Goal: Information Seeking & Learning: Learn about a topic

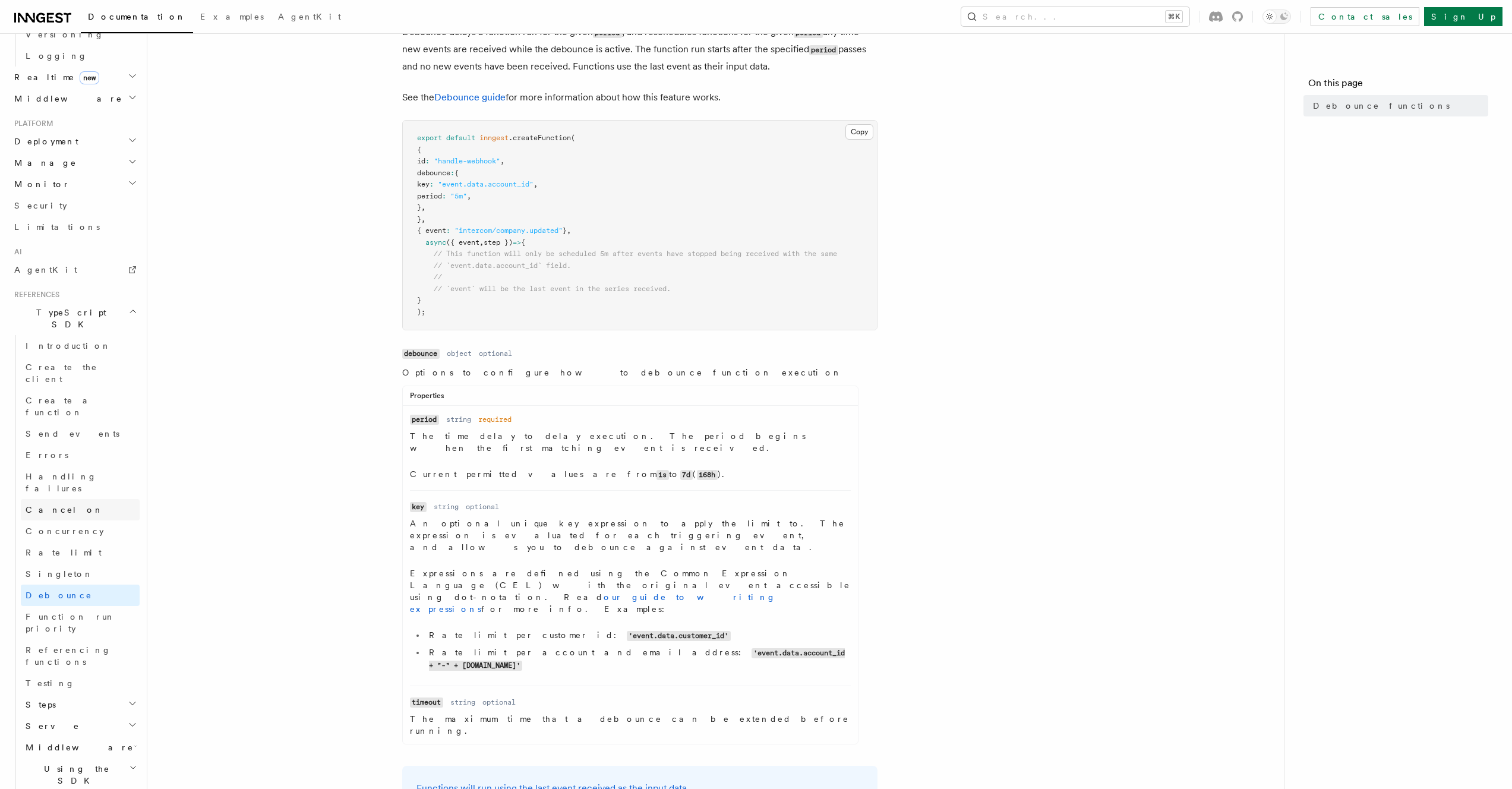
scroll to position [568, 0]
click at [93, 496] on link "Cancel on" at bounding box center [80, 507] width 119 height 22
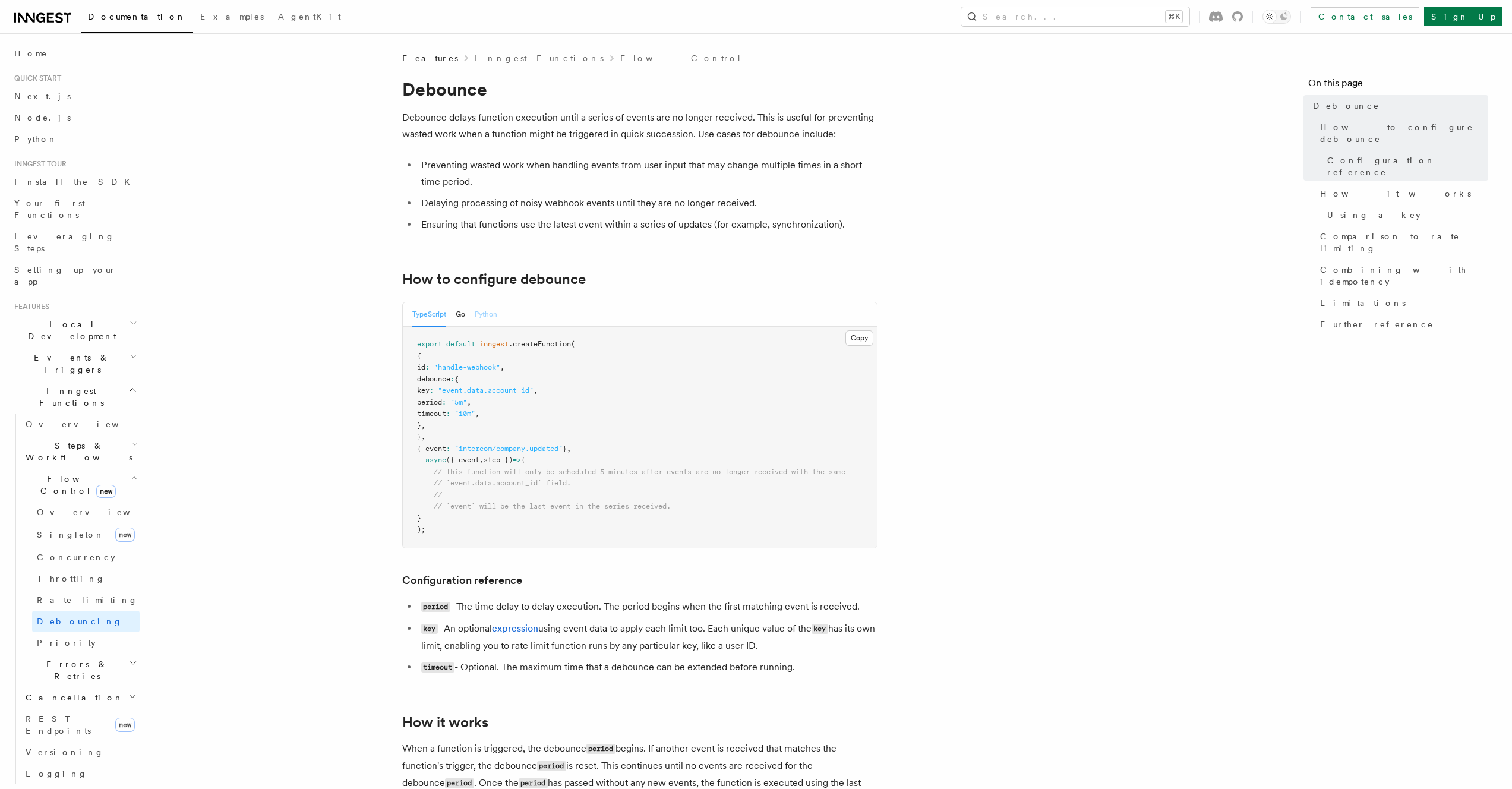
click at [491, 309] on button "Python" at bounding box center [486, 314] width 23 height 24
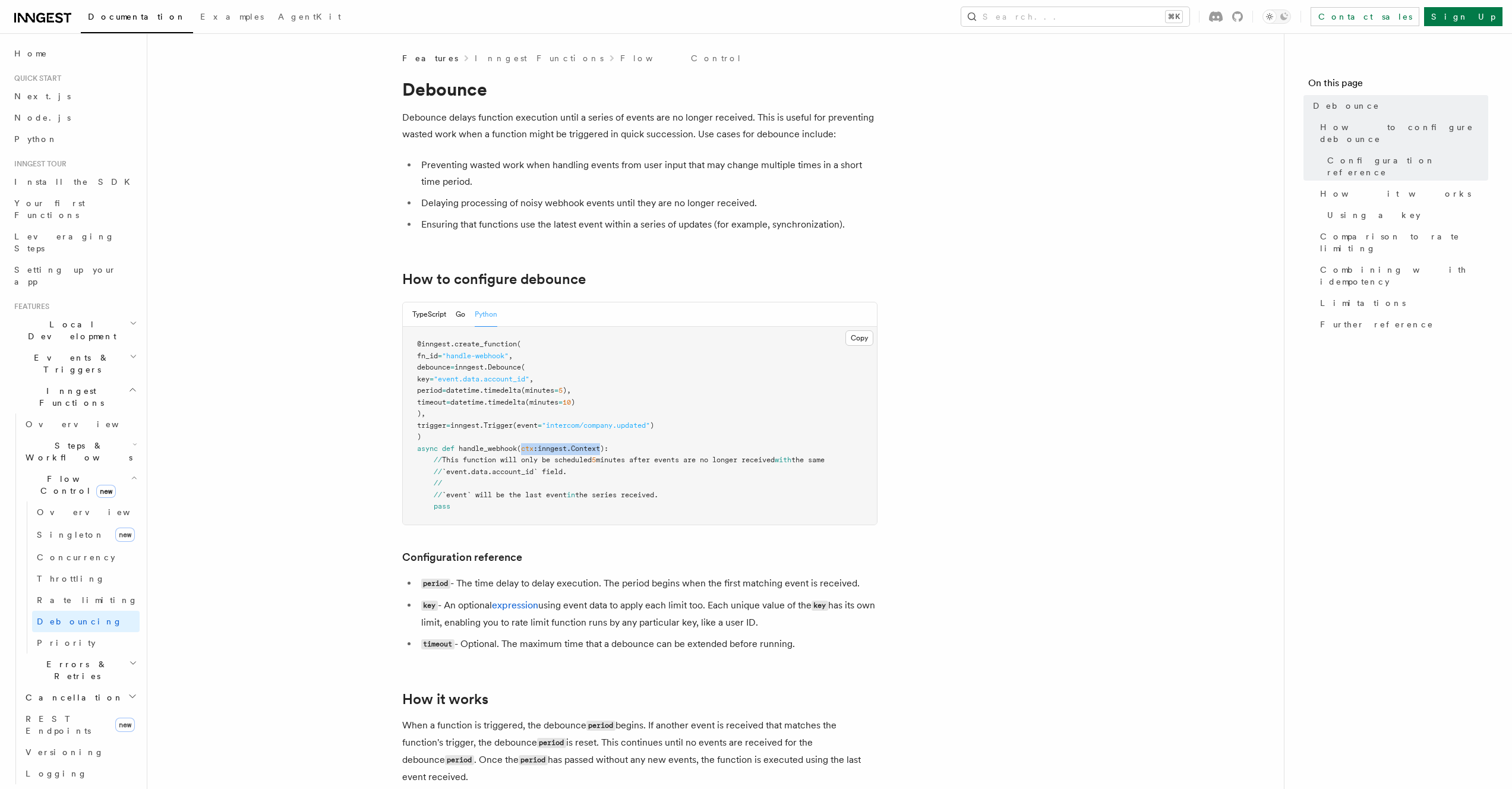
drag, startPoint x: 523, startPoint y: 450, endPoint x: 609, endPoint y: 452, distance: 86.0
click at [609, 452] on span "async def handle_webhook ( ctx : inngest . Context):" at bounding box center [513, 448] width 192 height 8
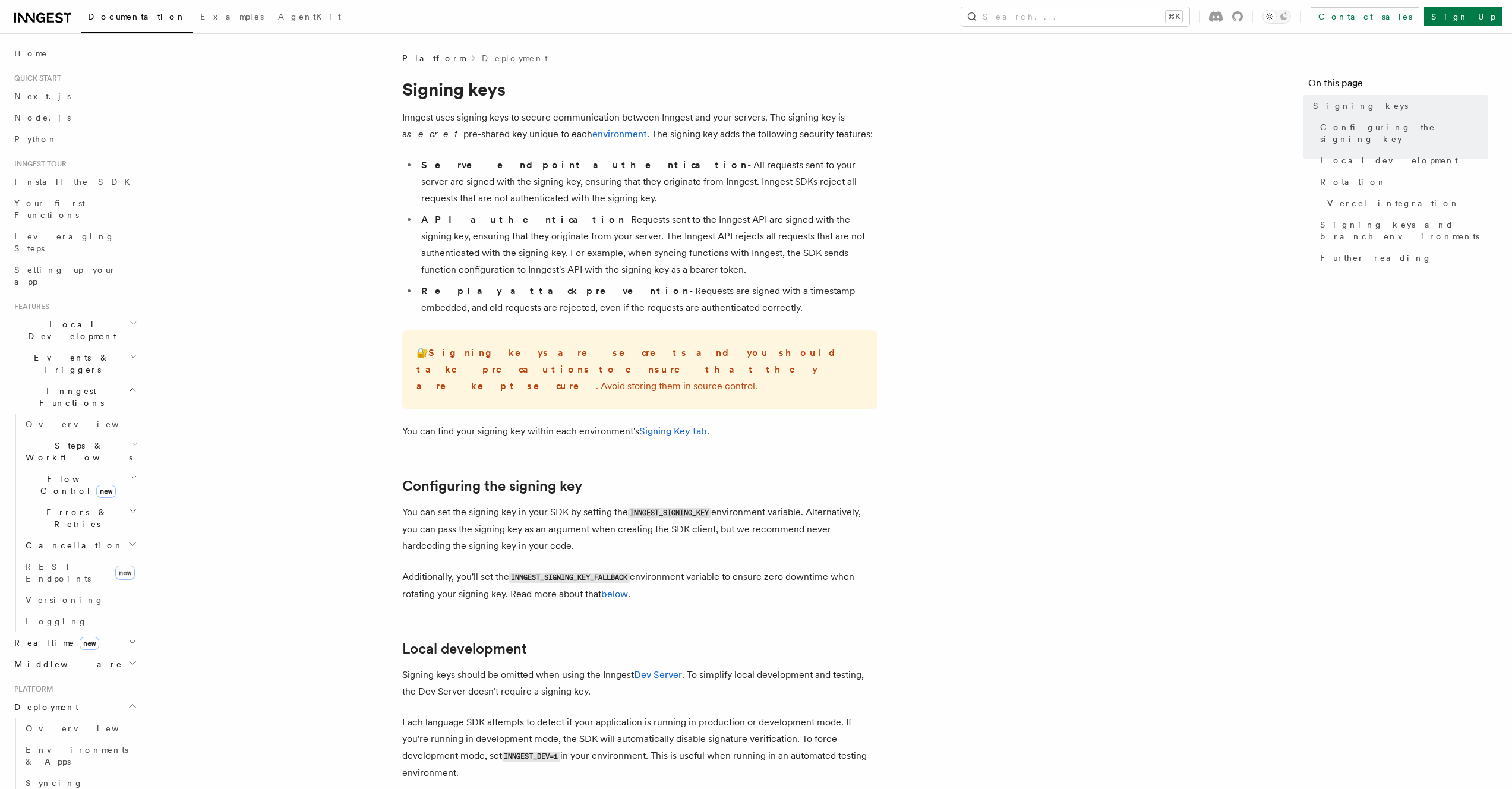
scroll to position [3, 0]
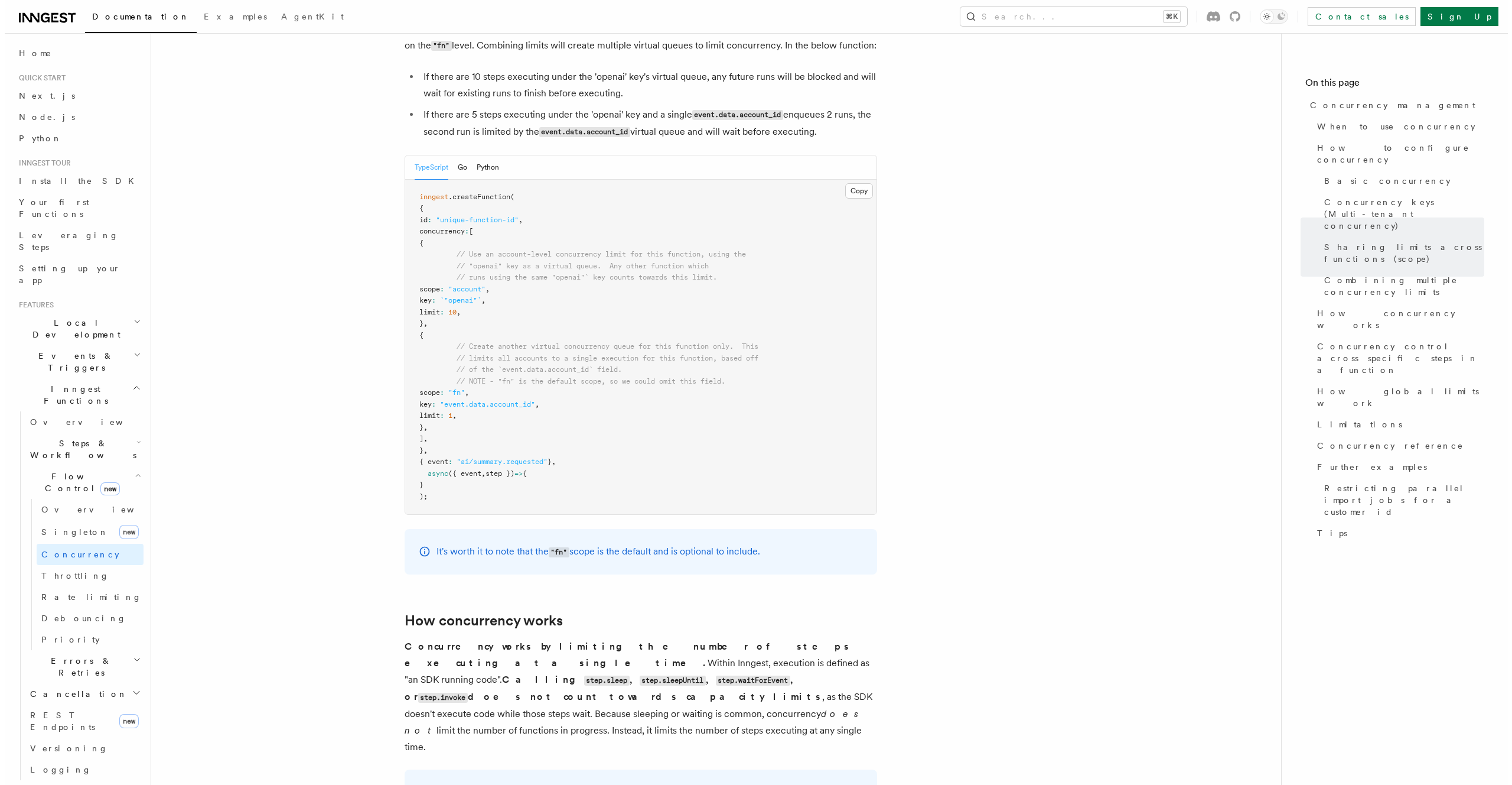
scroll to position [2137, 0]
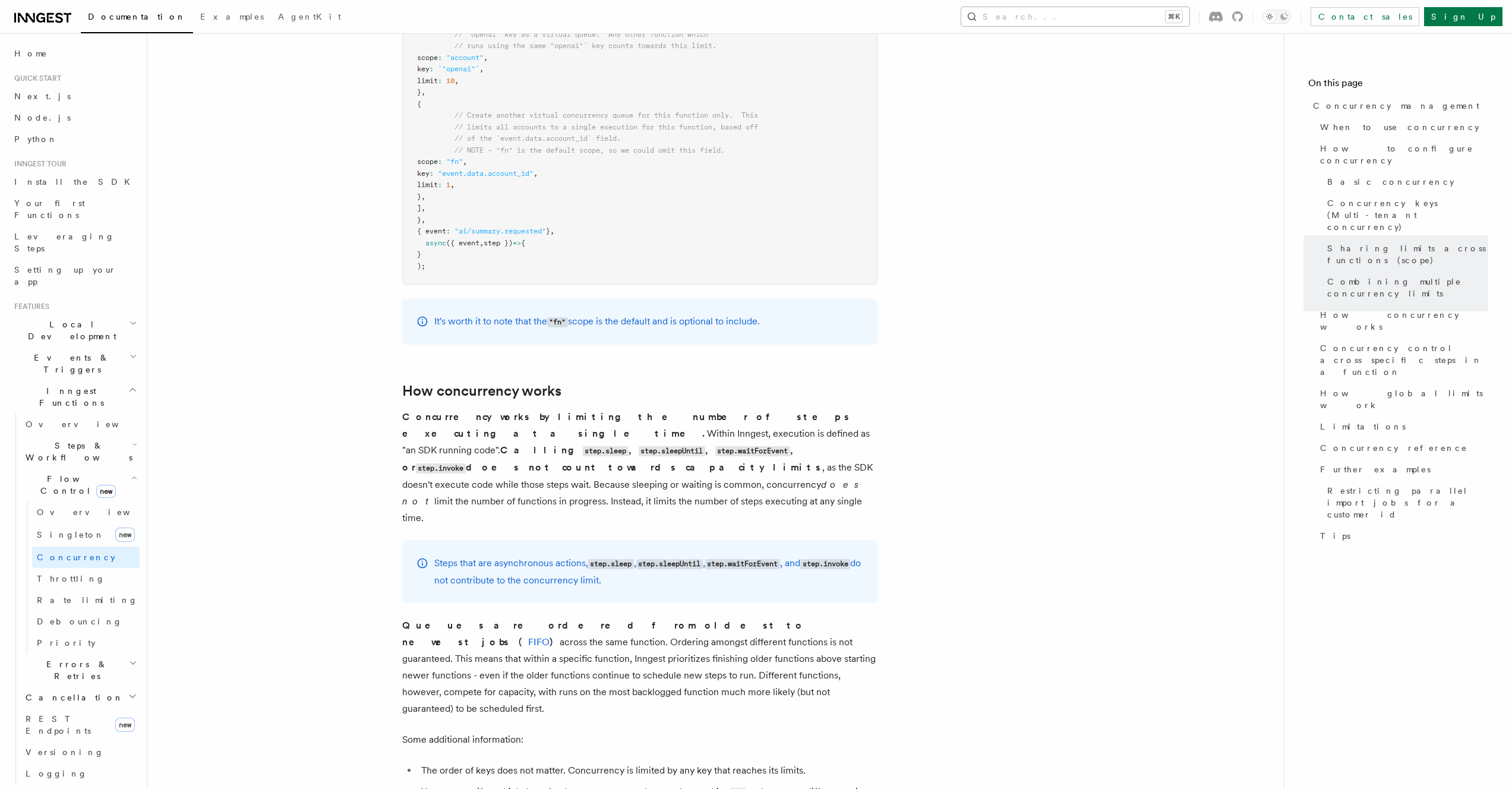
click at [1189, 9] on button "Search... ⌘K" at bounding box center [1075, 16] width 228 height 19
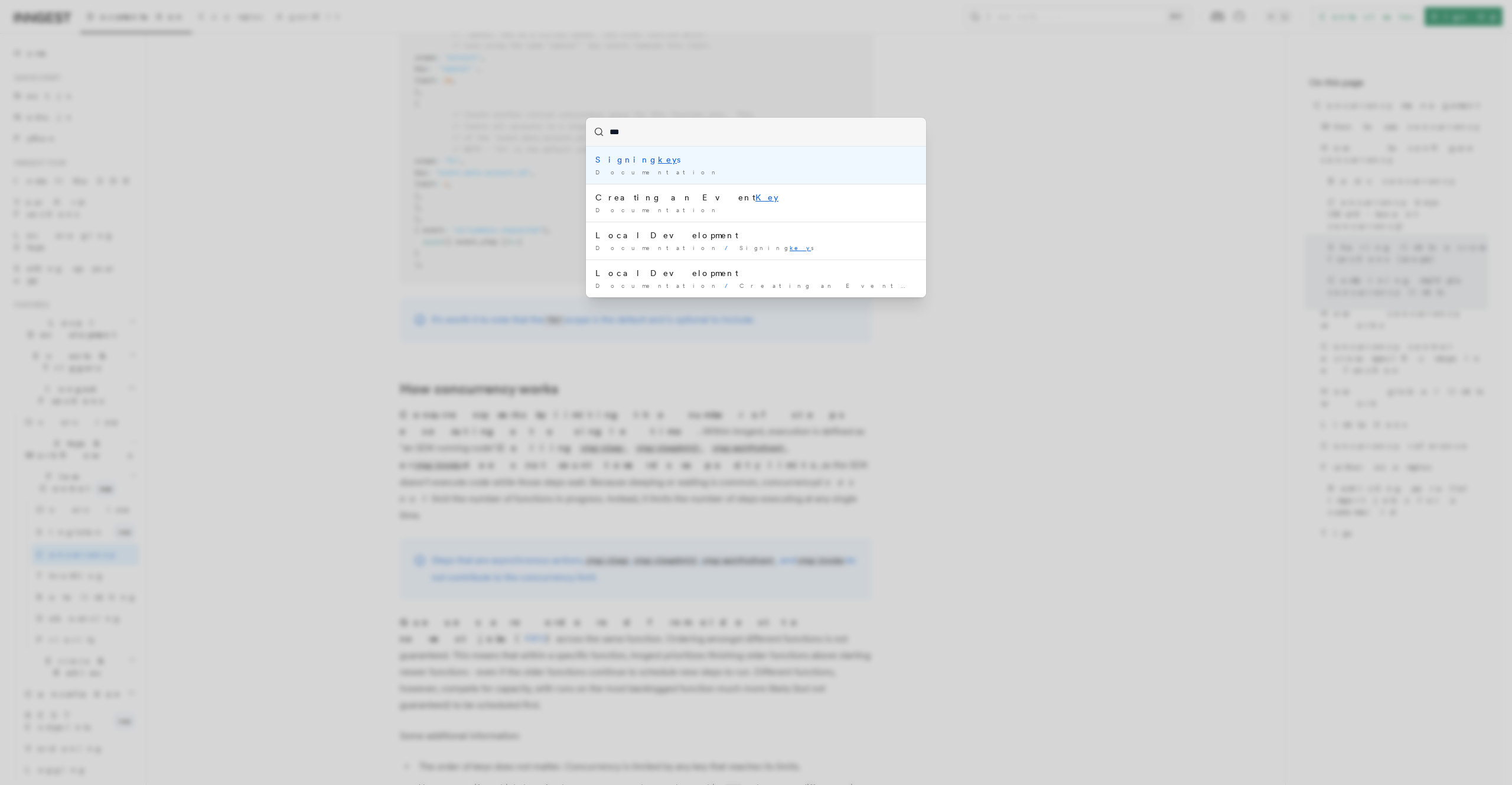
type input "****"
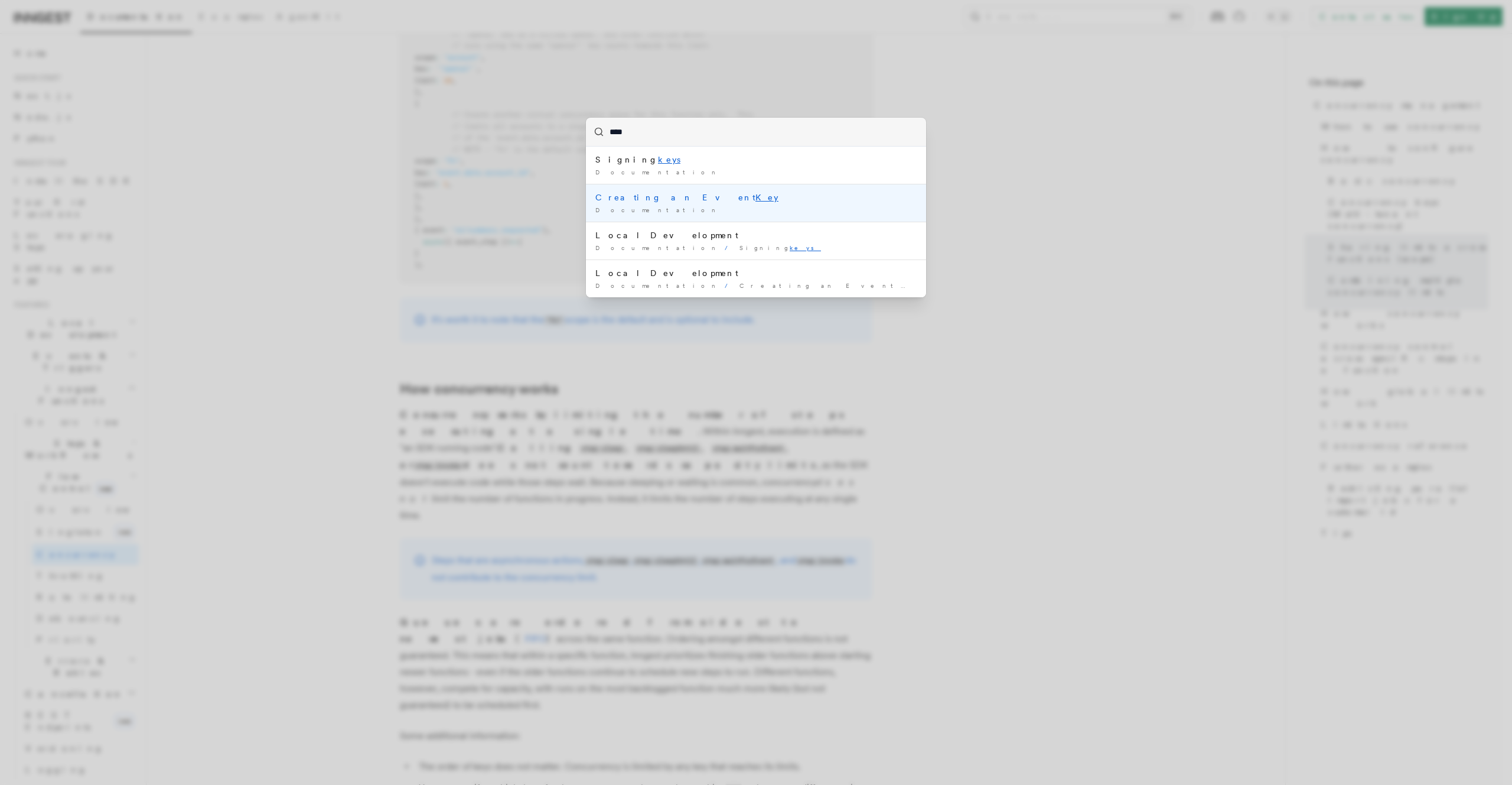
click at [661, 195] on div "Creating an Event Key" at bounding box center [756, 197] width 321 height 12
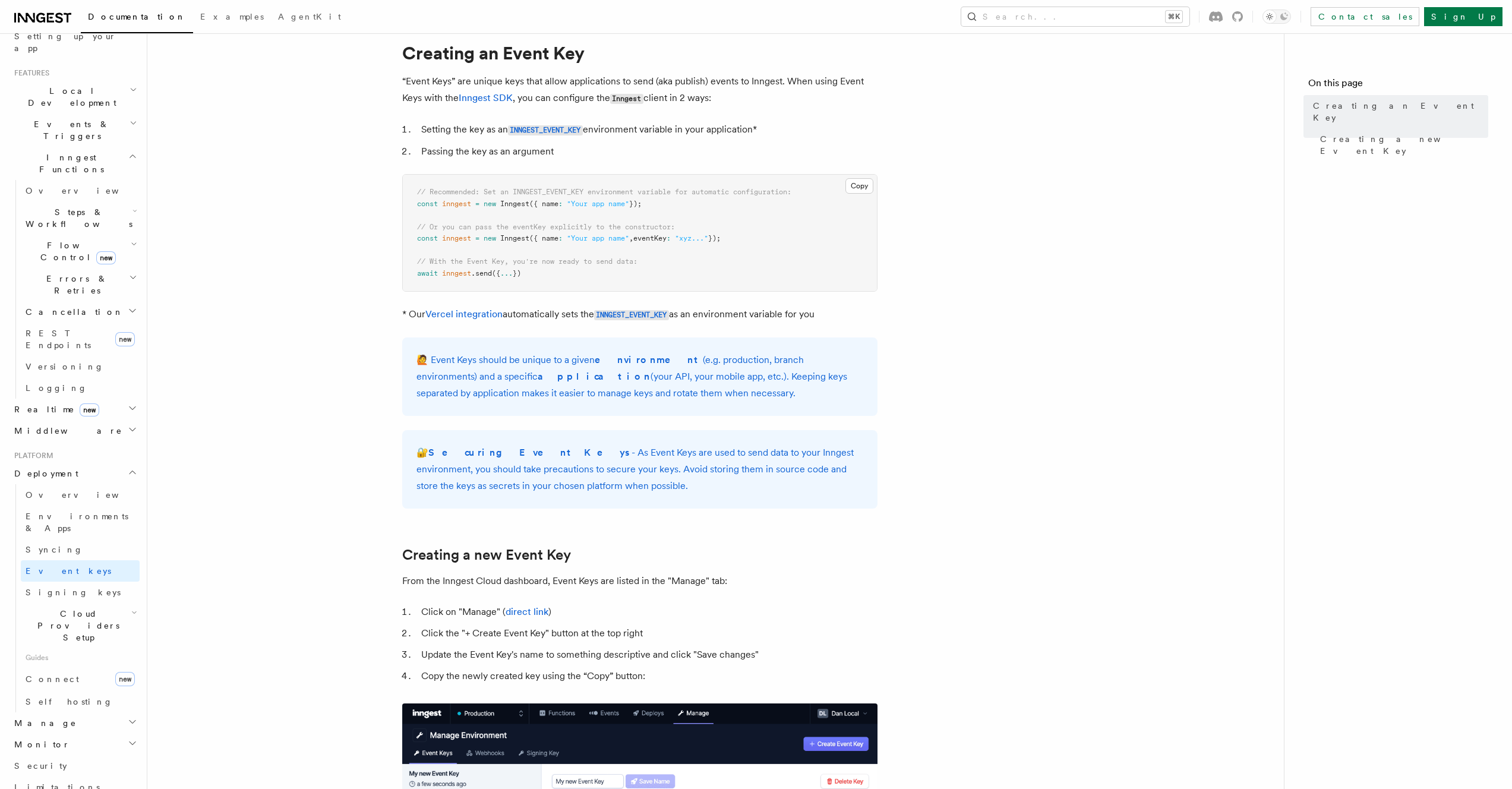
scroll to position [235, 0]
click at [80, 510] on span "Environments & Apps" at bounding box center [77, 521] width 103 height 22
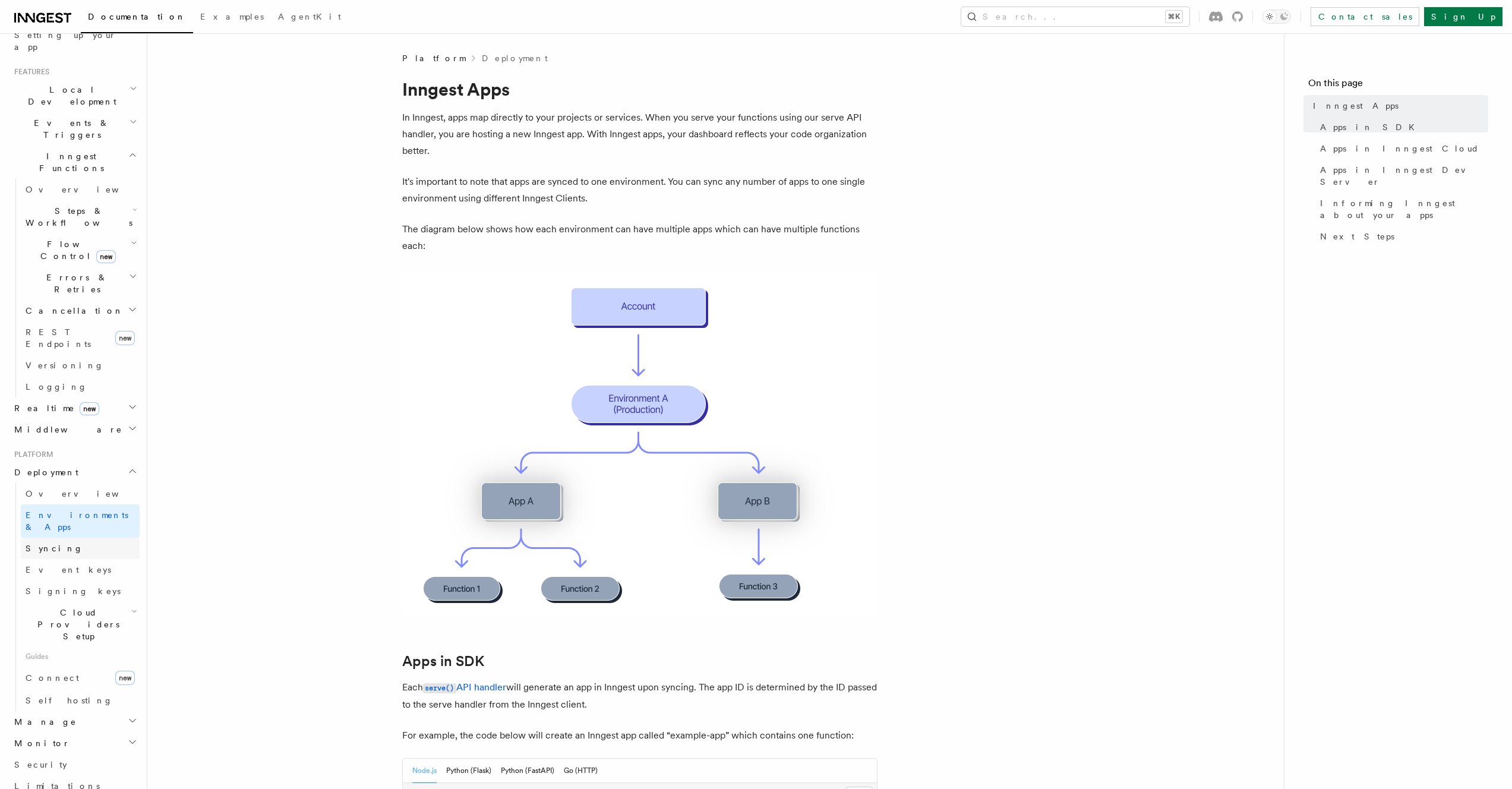
click at [65, 538] on link "Syncing" at bounding box center [80, 548] width 119 height 22
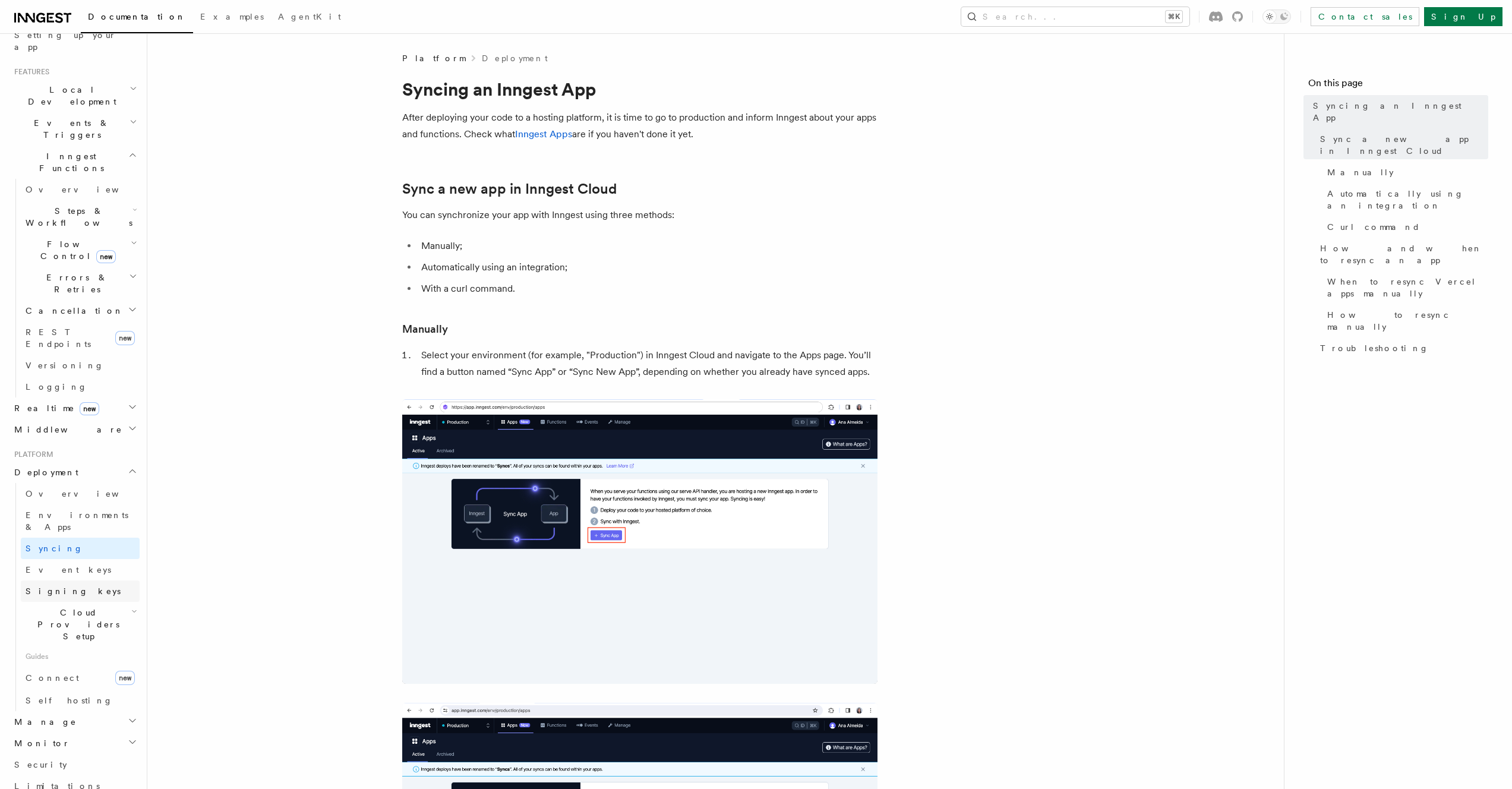
click at [68, 586] on span "Signing keys" at bounding box center [73, 591] width 95 height 10
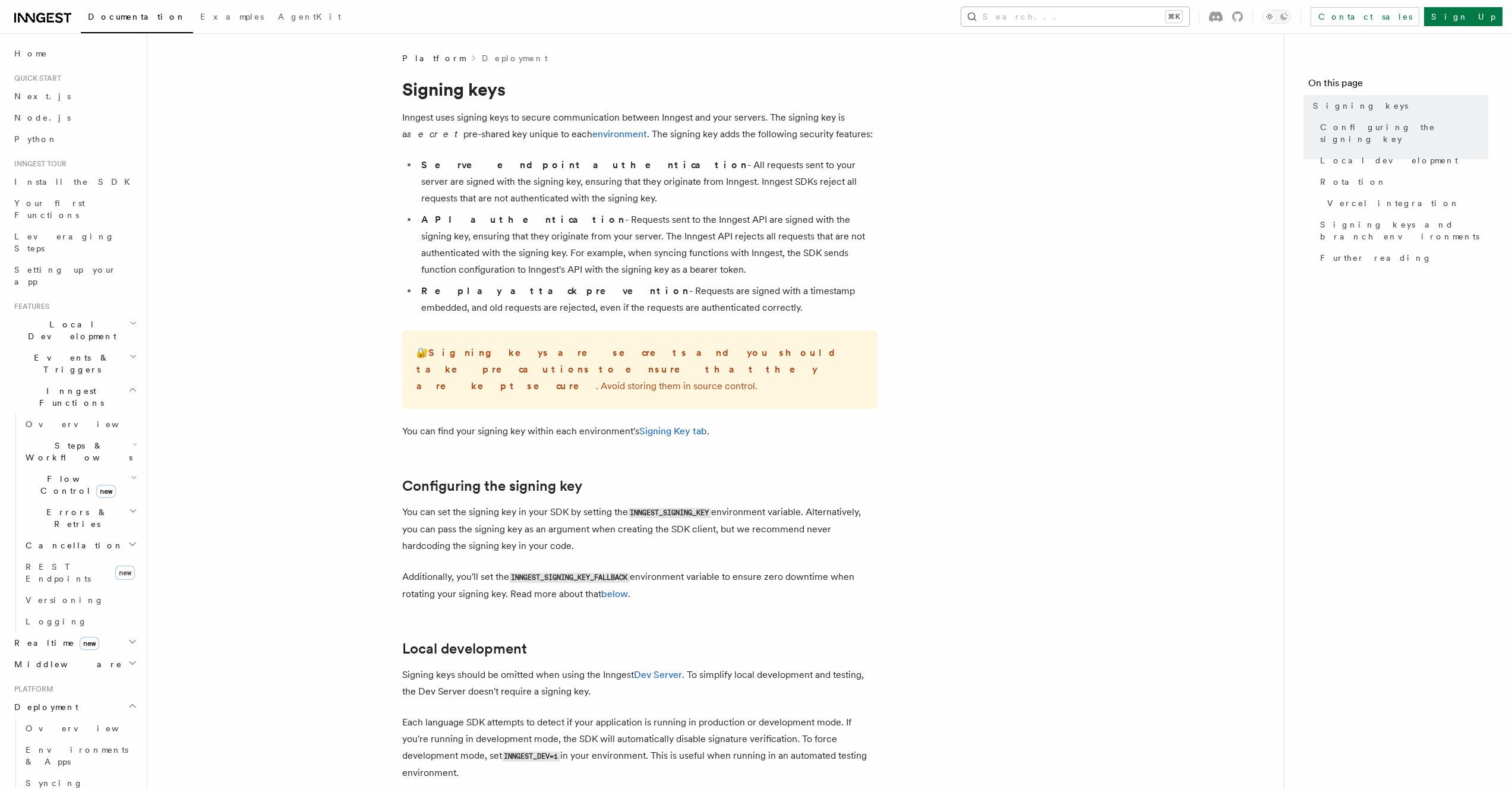
click at [1124, 23] on button "Search... ⌘K" at bounding box center [1075, 16] width 228 height 19
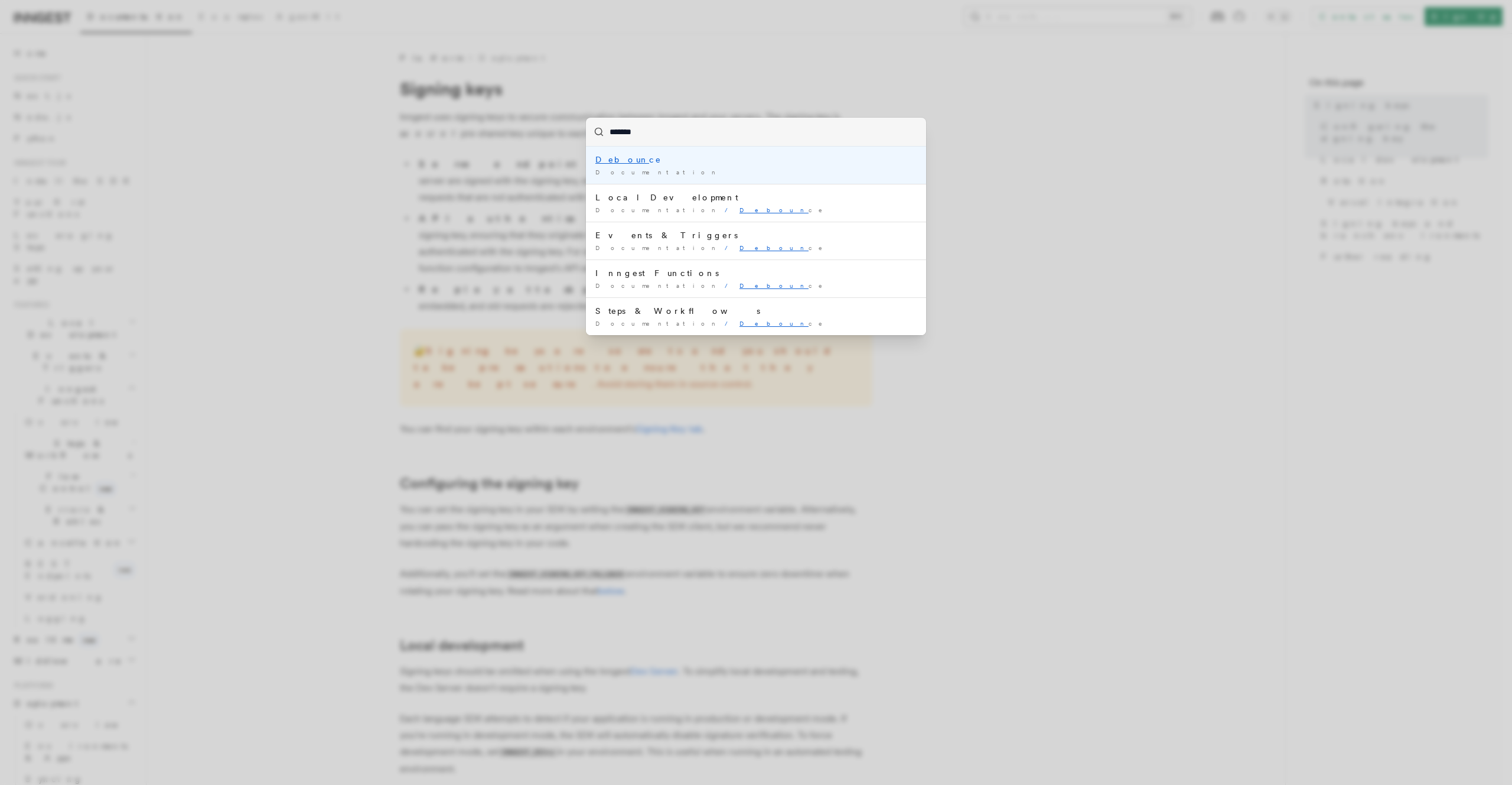
type input "********"
click at [619, 158] on mark "Debounce" at bounding box center [628, 159] width 66 height 10
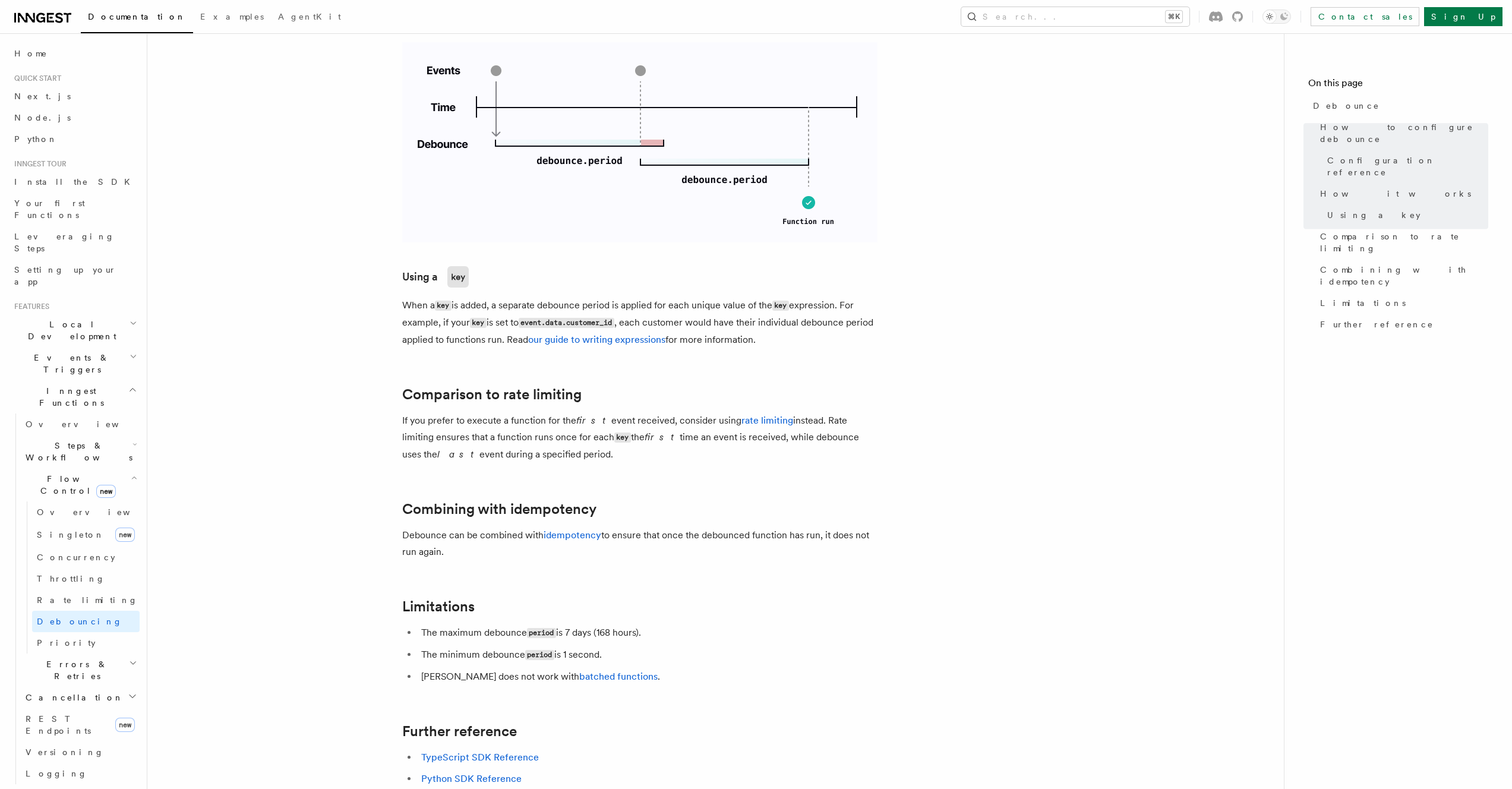
scroll to position [872, 0]
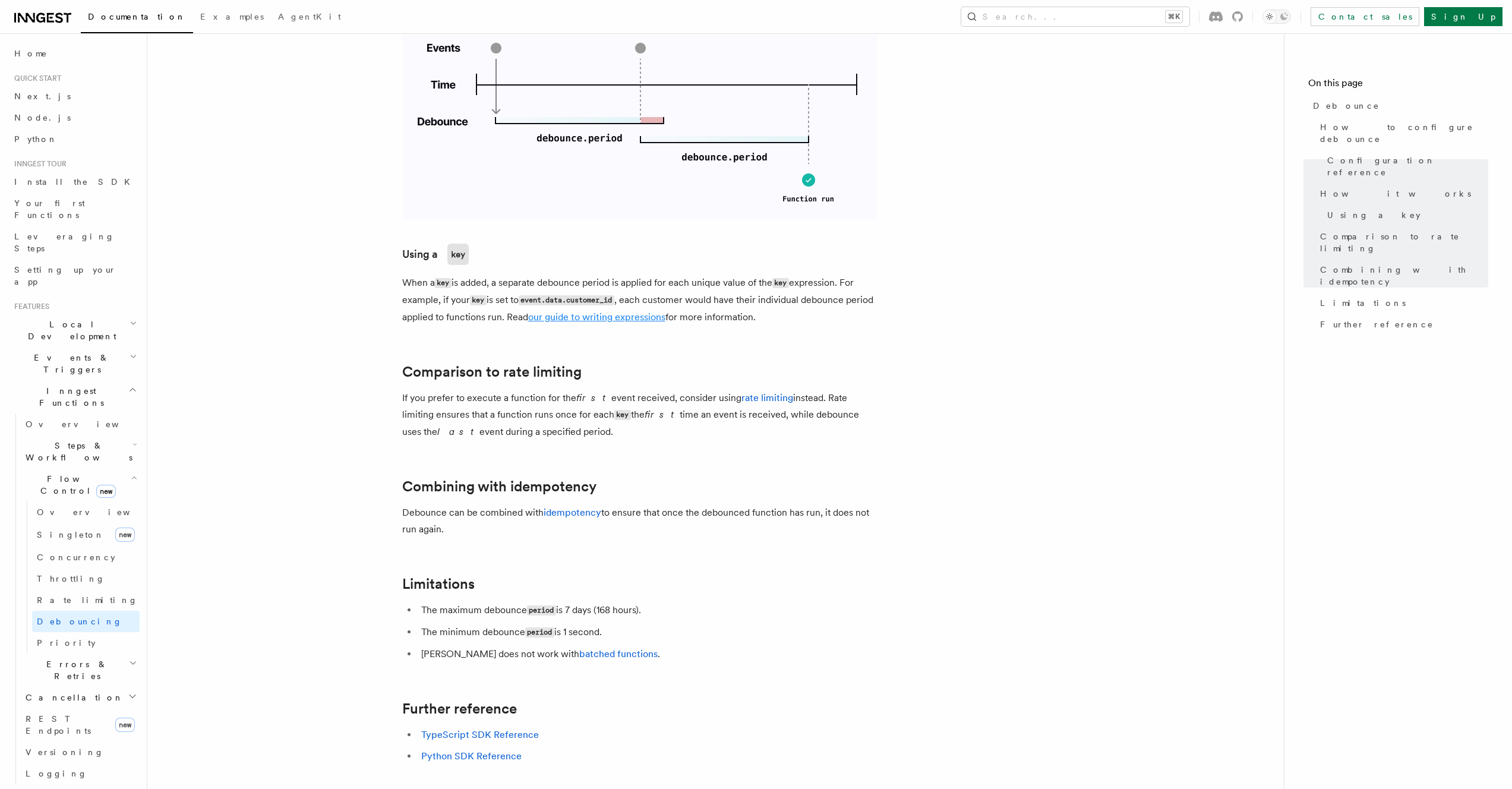
click at [661, 320] on link "our guide to writing expressions" at bounding box center [596, 317] width 138 height 11
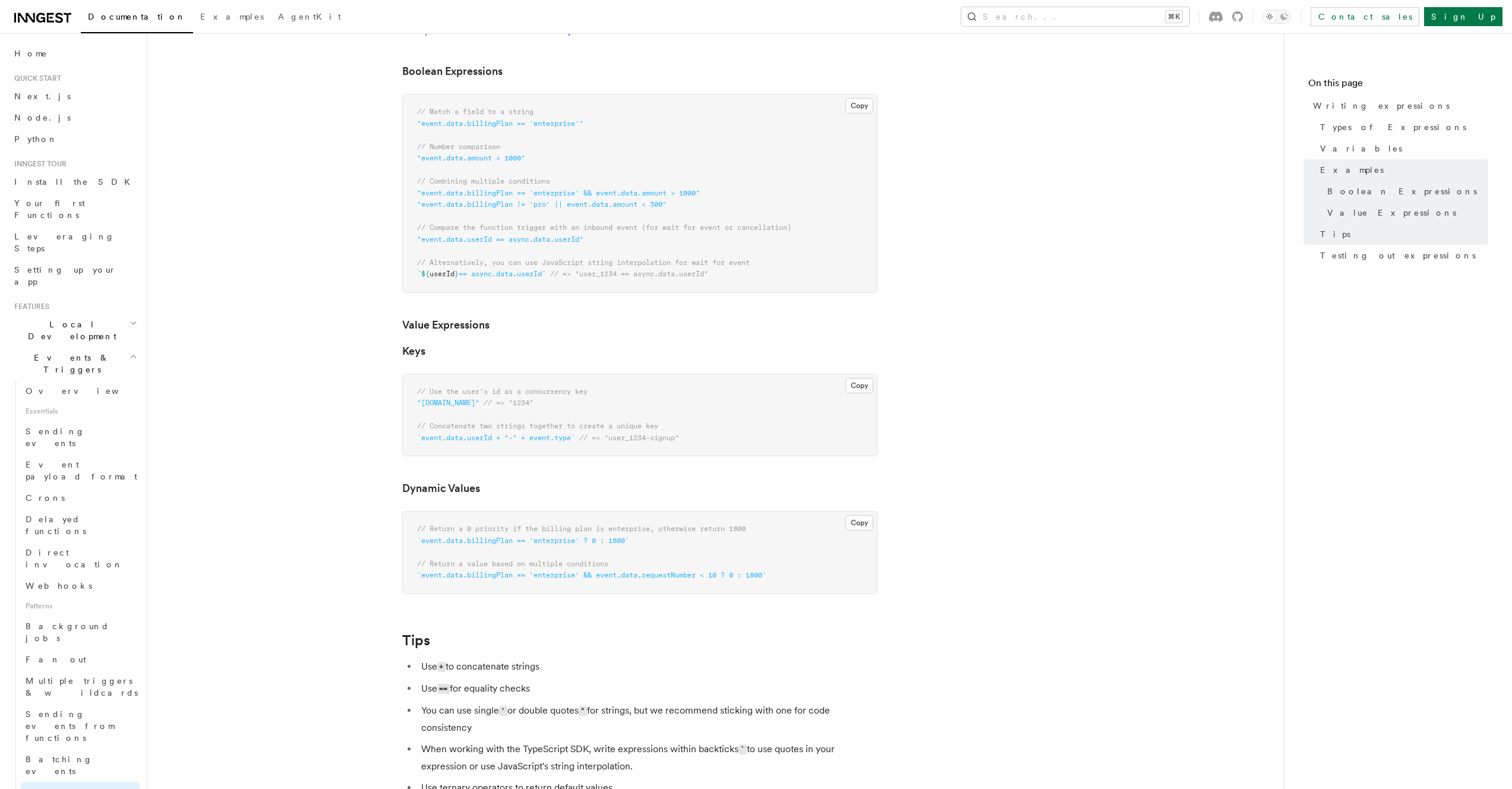
scroll to position [610, 0]
